Goal: Find specific page/section: Find specific page/section

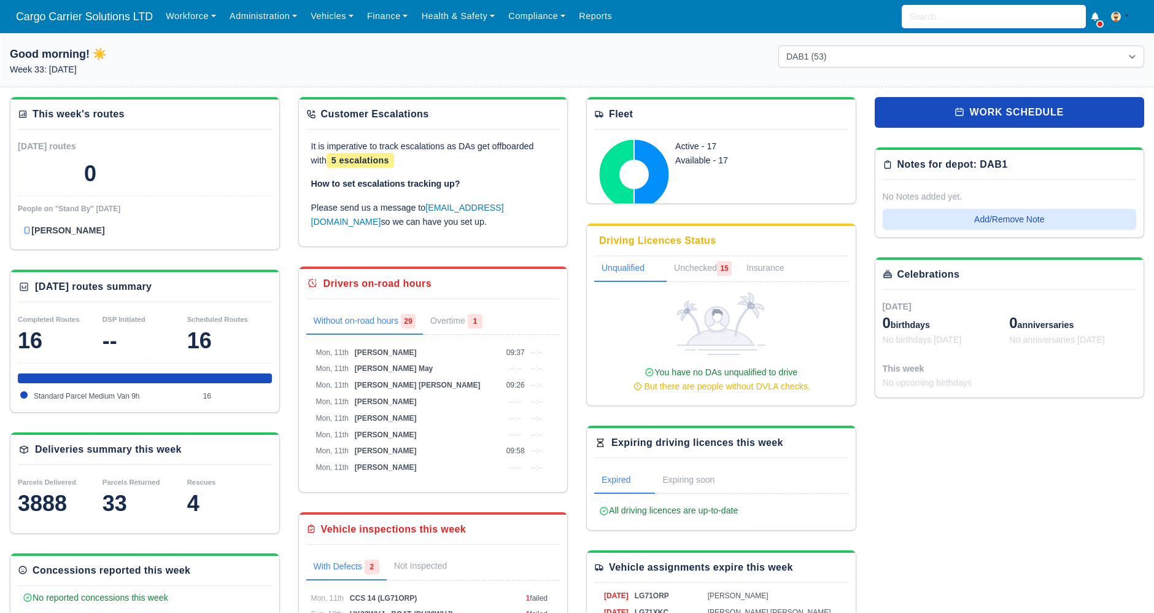
click at [956, 17] on input "search" at bounding box center [994, 16] width 184 height 23
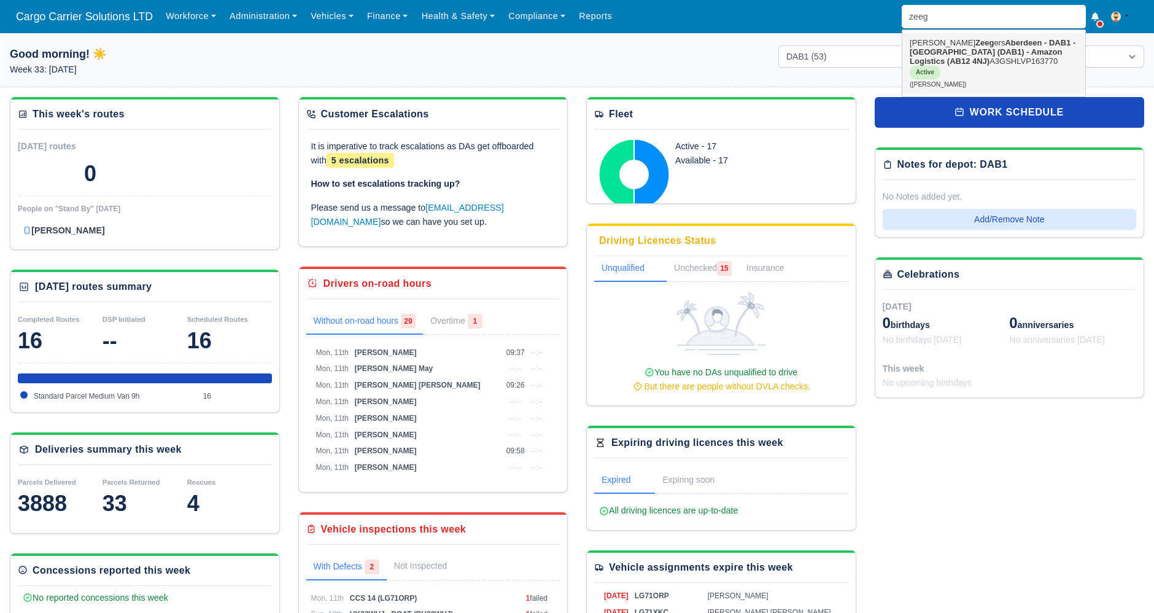
click at [975, 43] on strong "Zeeg" at bounding box center [984, 42] width 18 height 9
type input "[PERSON_NAME]"
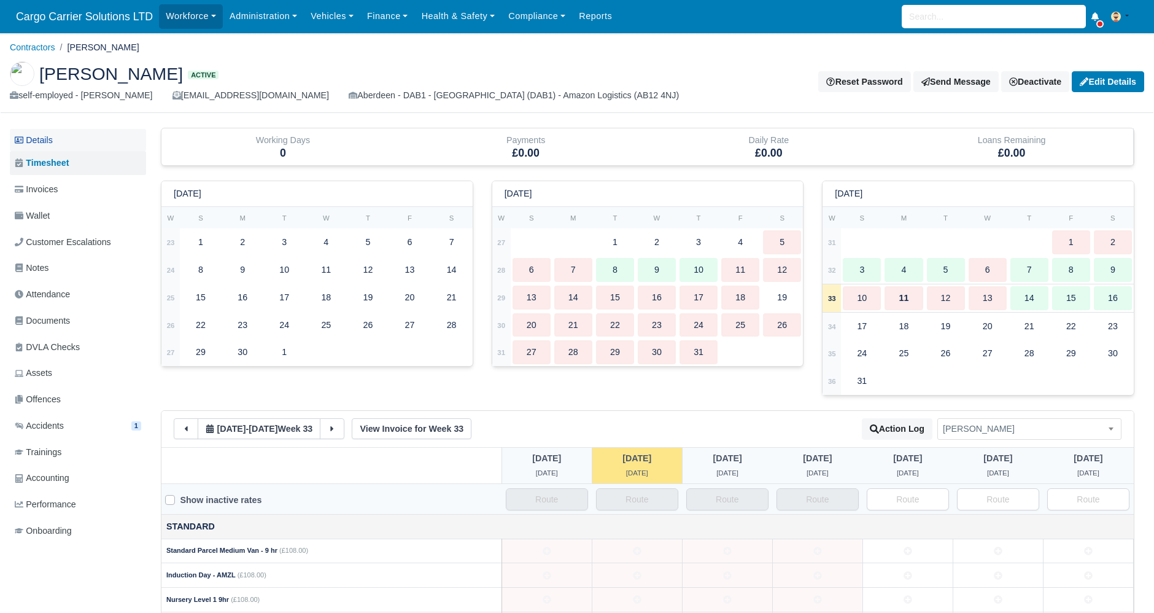
click at [16, 129] on link "Details" at bounding box center [78, 140] width 136 height 23
